Goal: Task Accomplishment & Management: Use online tool/utility

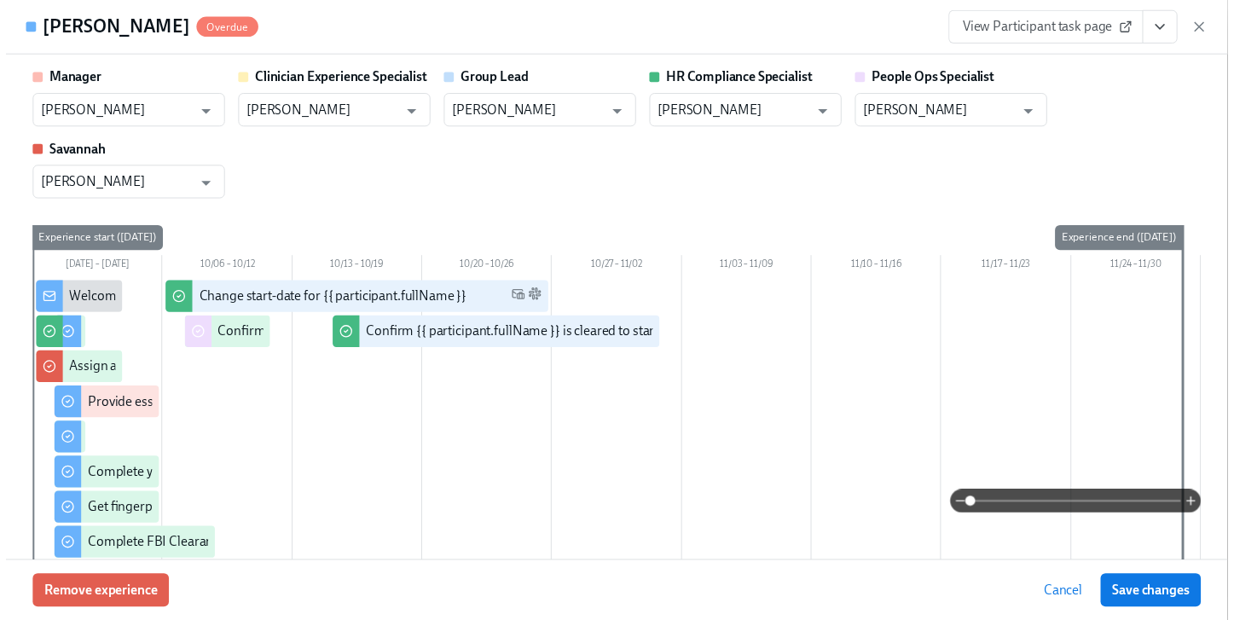
scroll to position [0, 21168]
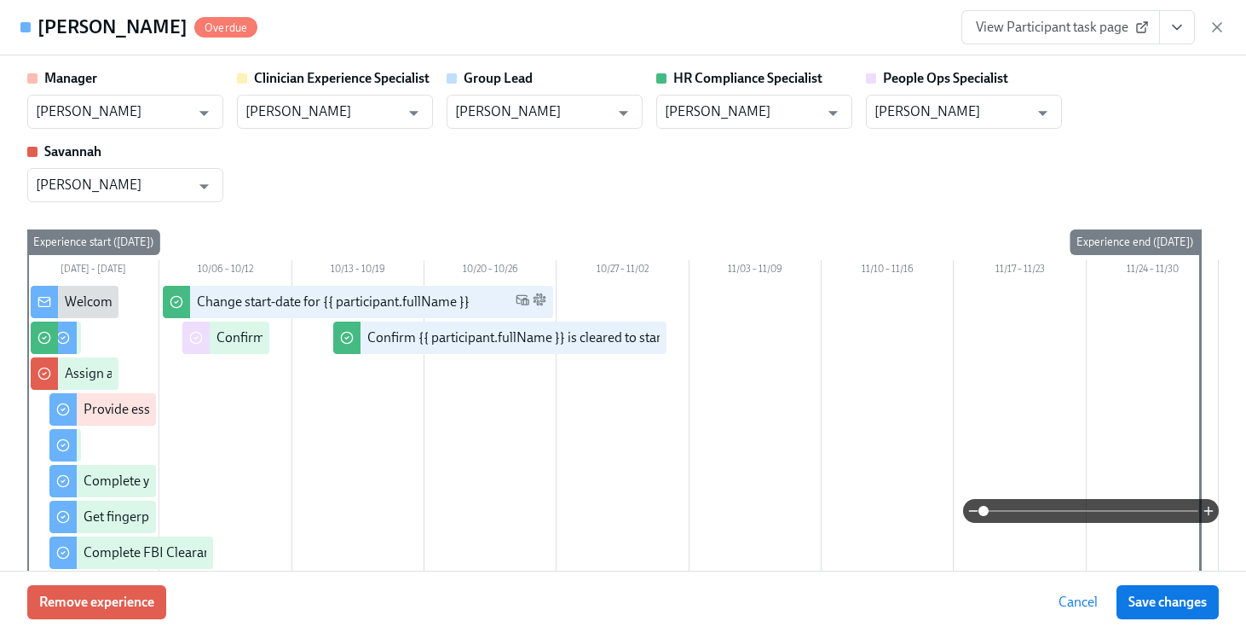
click at [55, 12] on div "[PERSON_NAME] Overdue" at bounding box center [138, 27] width 237 height 34
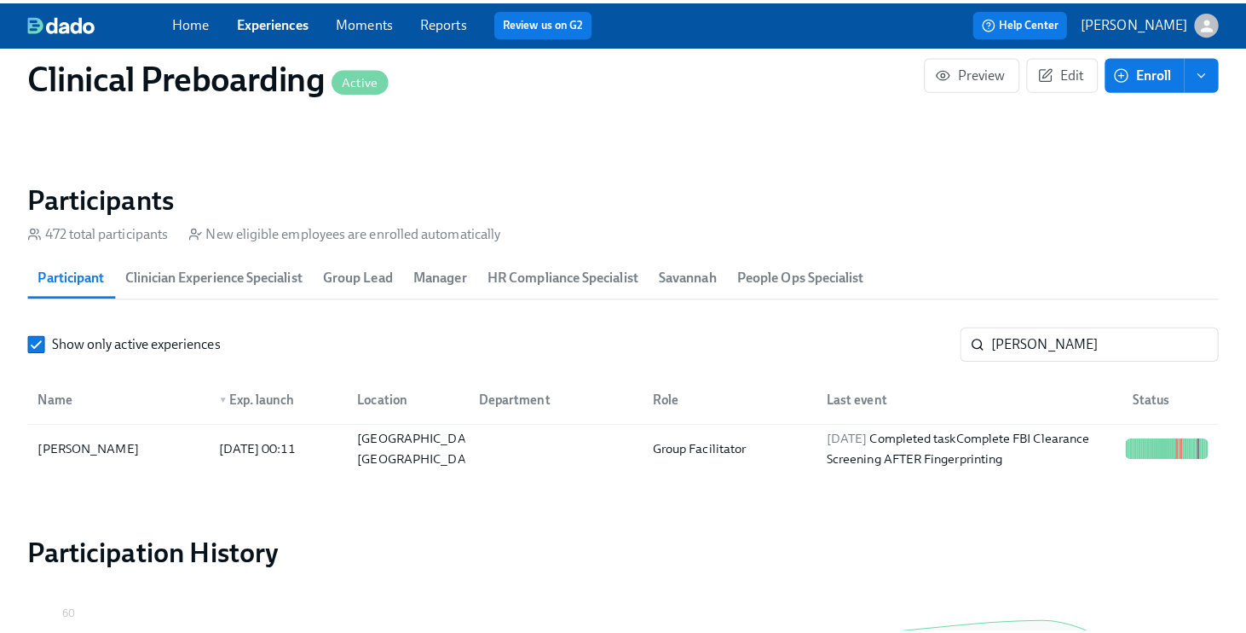
scroll to position [0, 21155]
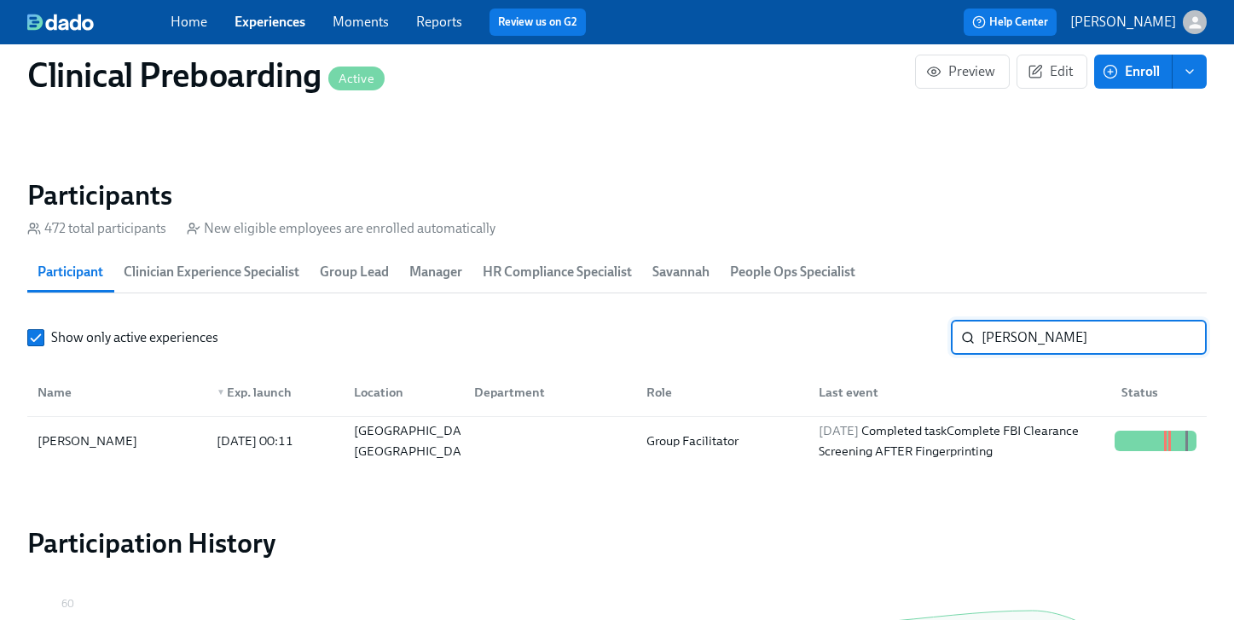
click at [1003, 342] on input "[PERSON_NAME]" at bounding box center [1093, 338] width 225 height 34
drag, startPoint x: 1042, startPoint y: 333, endPoint x: 753, endPoint y: 321, distance: 289.3
click at [859, 315] on section "Participants 472 total participants New eligible employees are enrolled automat…" at bounding box center [616, 324] width 1179 height 293
type input "[PERSON_NAME]"
drag, startPoint x: 782, startPoint y: 319, endPoint x: 1177, endPoint y: 451, distance: 416.3
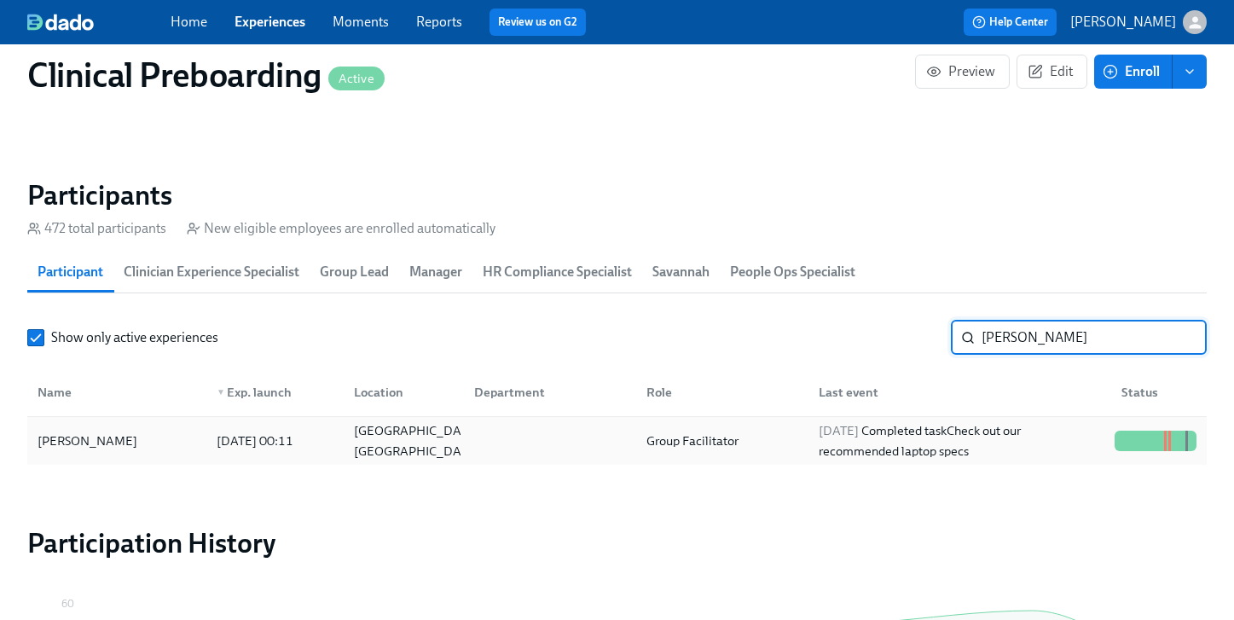
click at [1061, 405] on section "Participants 472 total participants New eligible employees are enrolled automat…" at bounding box center [616, 324] width 1179 height 293
click at [1177, 451] on div at bounding box center [1178, 441] width 3 height 20
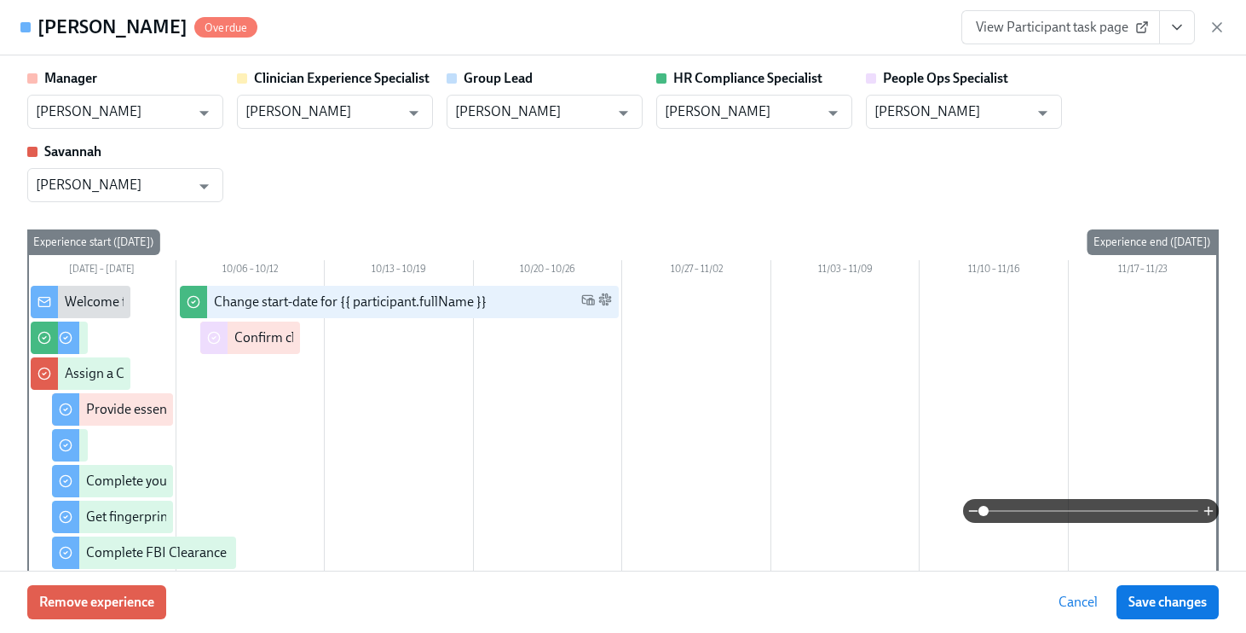
click at [1182, 30] on icon "View task page" at bounding box center [1177, 27] width 17 height 17
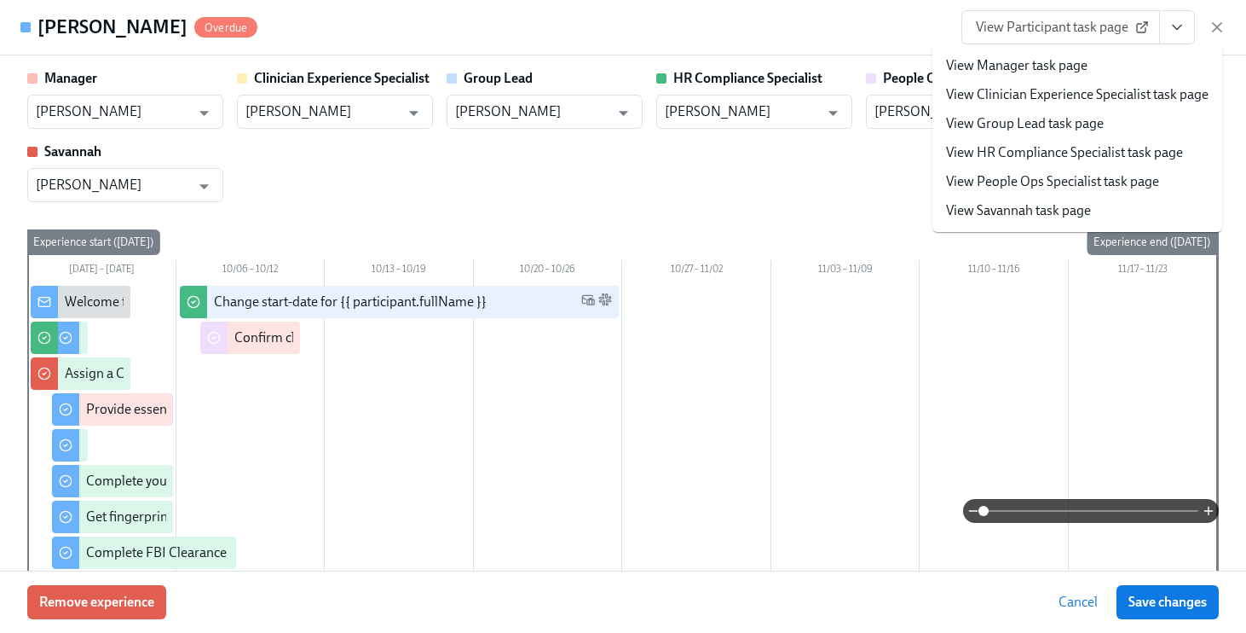
click at [1058, 174] on link "View People Ops Specialist task page" at bounding box center [1052, 181] width 213 height 19
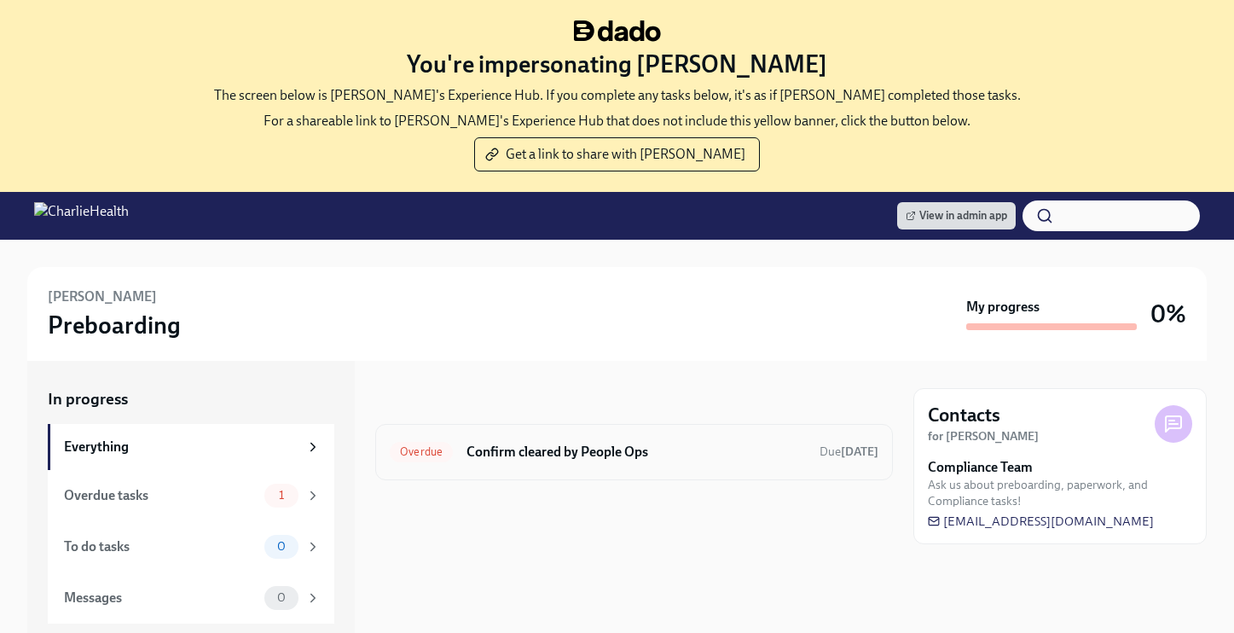
click at [524, 444] on h6 "Confirm cleared by People Ops" at bounding box center [635, 451] width 339 height 19
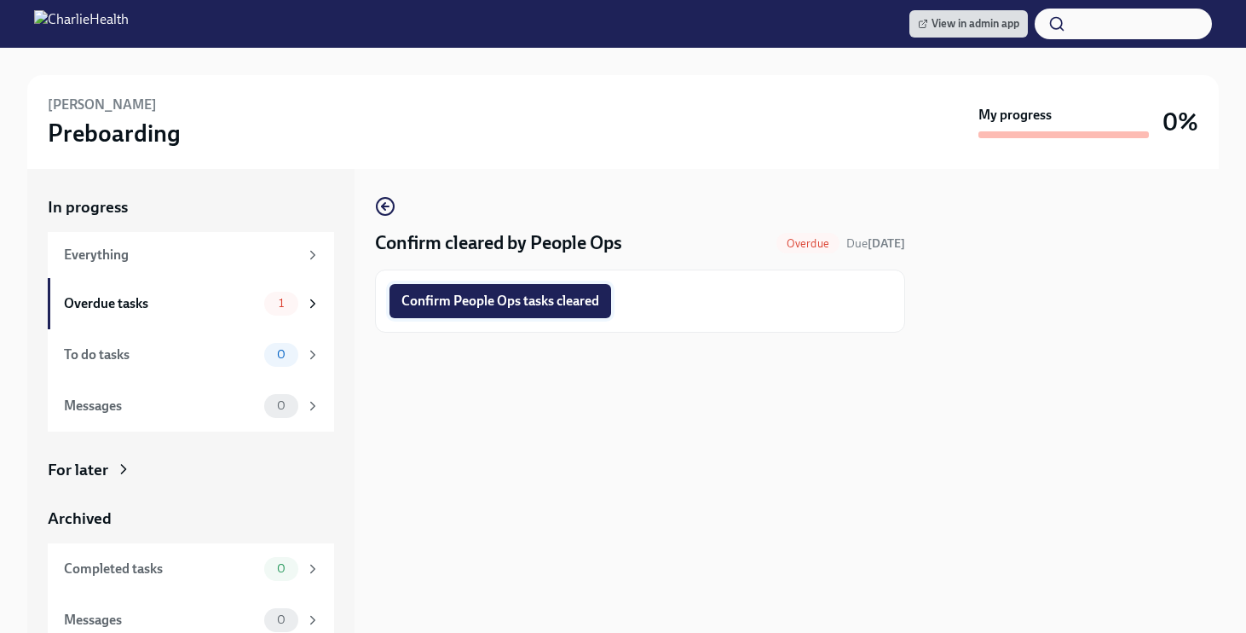
click at [480, 302] on span "Confirm People Ops tasks cleared" at bounding box center [501, 300] width 198 height 17
